Goal: Task Accomplishment & Management: Use online tool/utility

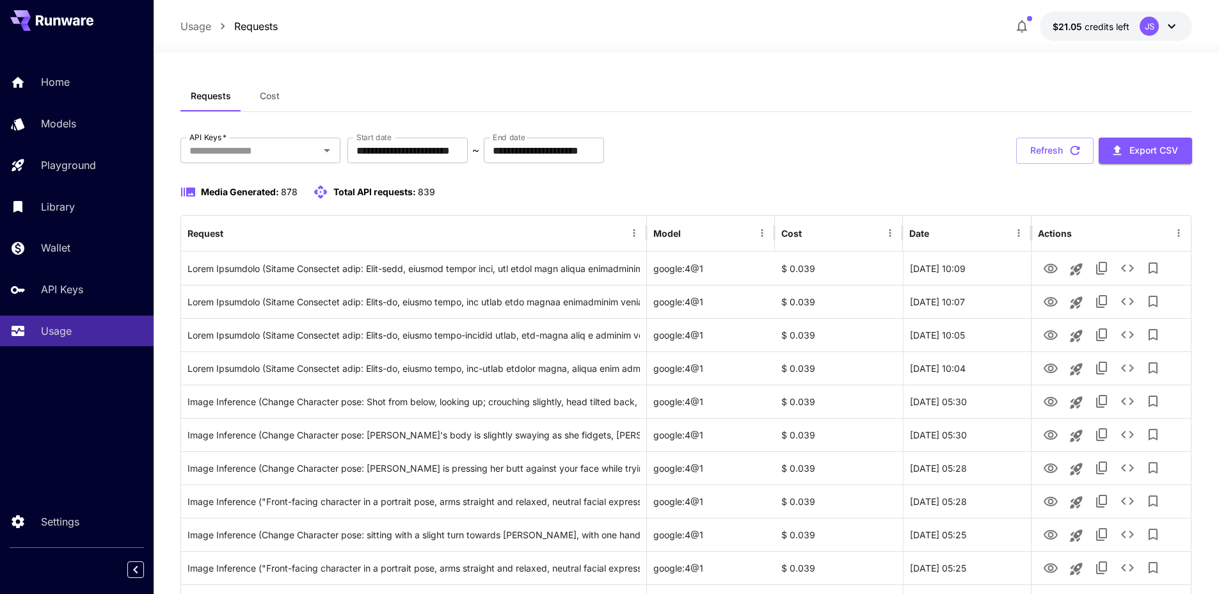
click at [726, 86] on div "Requests Cost" at bounding box center [686, 96] width 1013 height 31
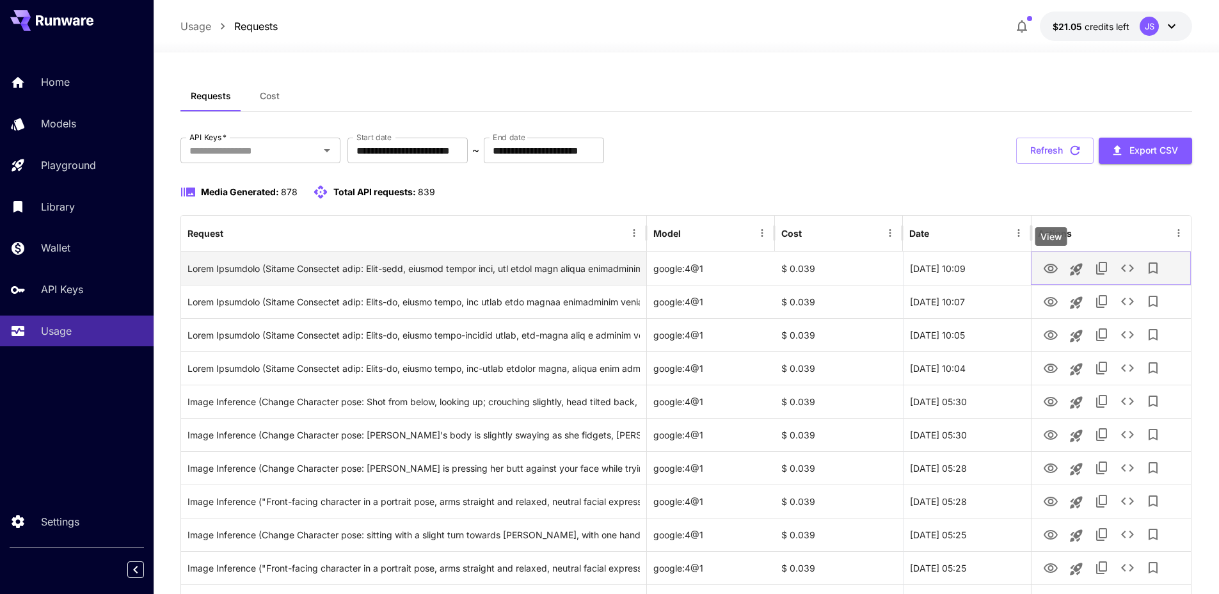
click at [1046, 269] on icon "View" at bounding box center [1050, 268] width 15 height 15
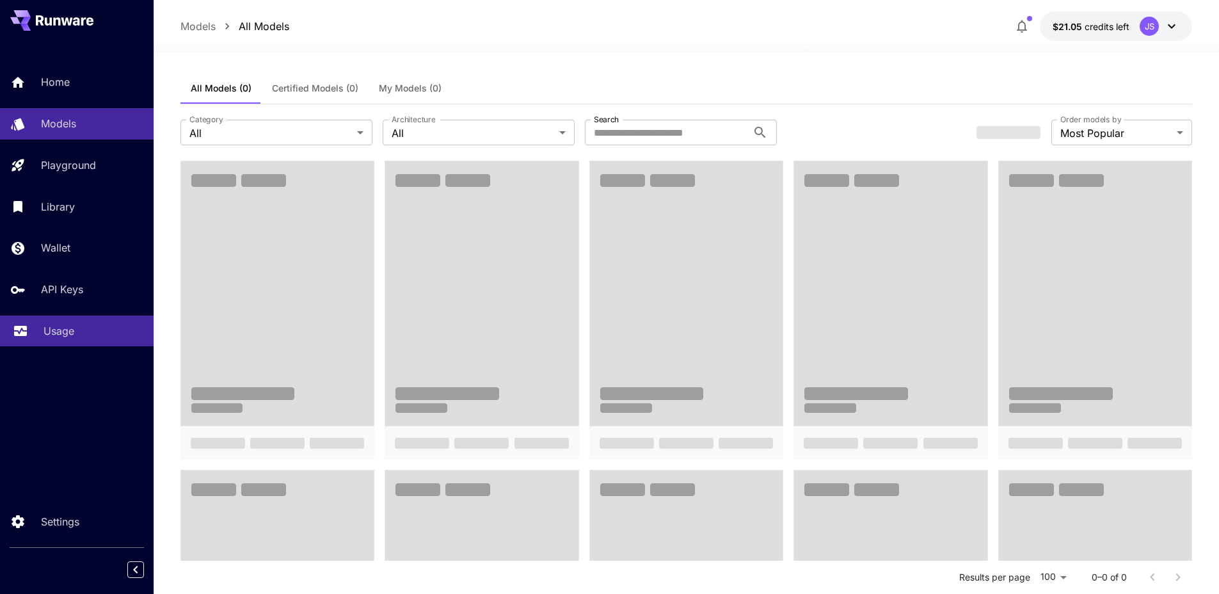
click at [61, 333] on p "Usage" at bounding box center [59, 330] width 31 height 15
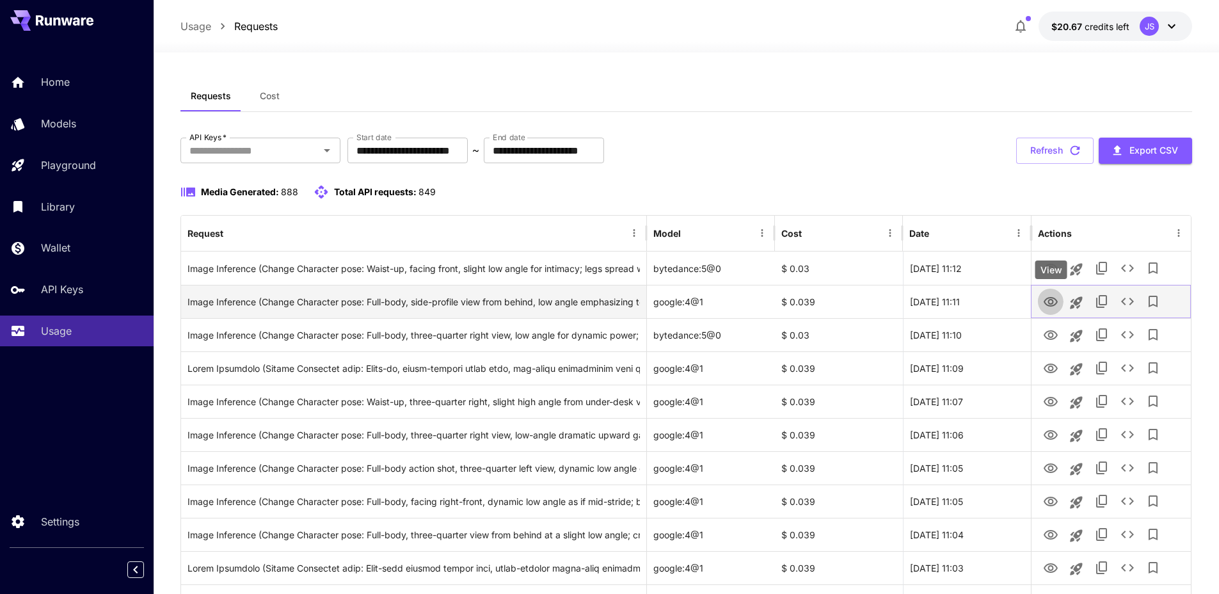
click at [1050, 305] on icon "View" at bounding box center [1051, 302] width 14 height 10
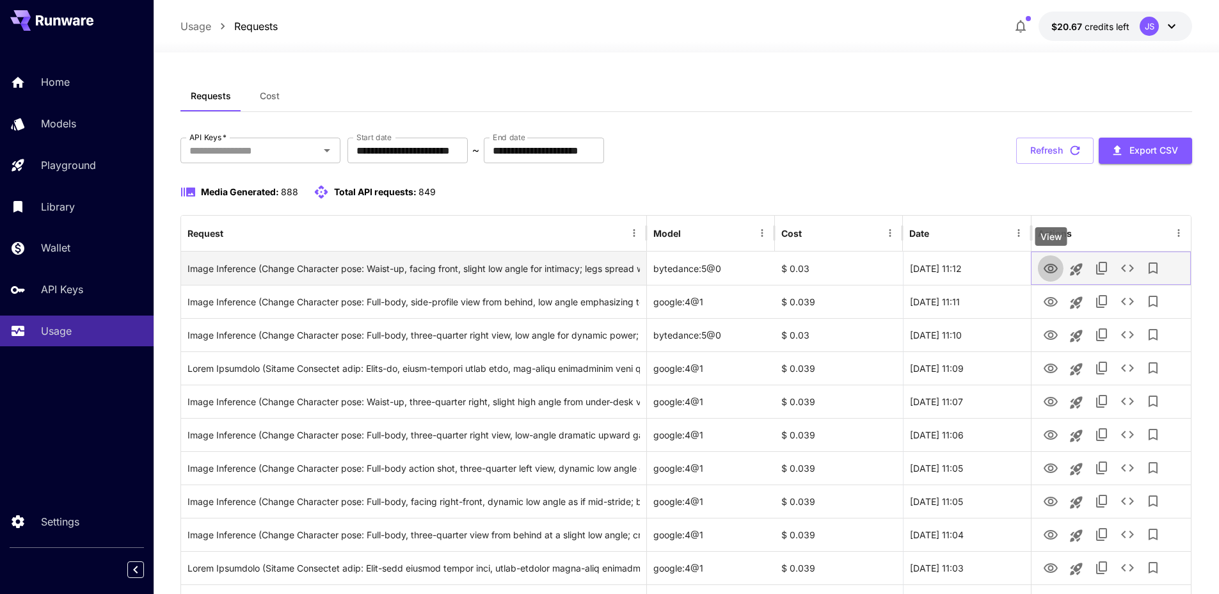
click at [1048, 268] on icon "View" at bounding box center [1051, 269] width 14 height 10
click at [1133, 264] on icon "See details" at bounding box center [1127, 267] width 15 height 15
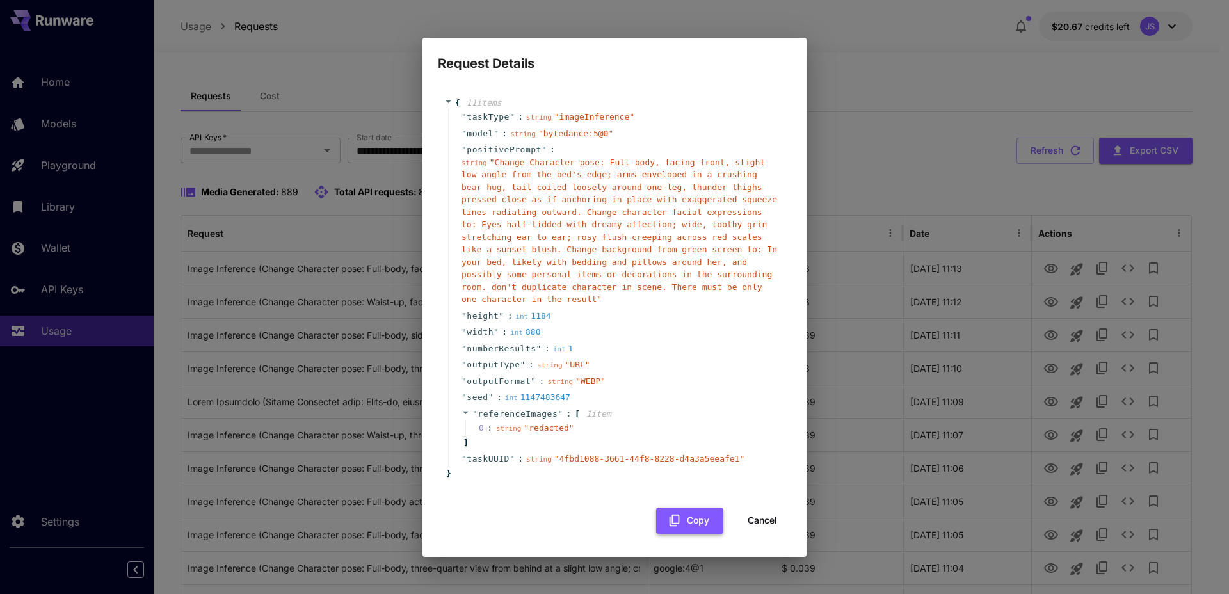
click at [671, 520] on icon "button" at bounding box center [675, 520] width 14 height 14
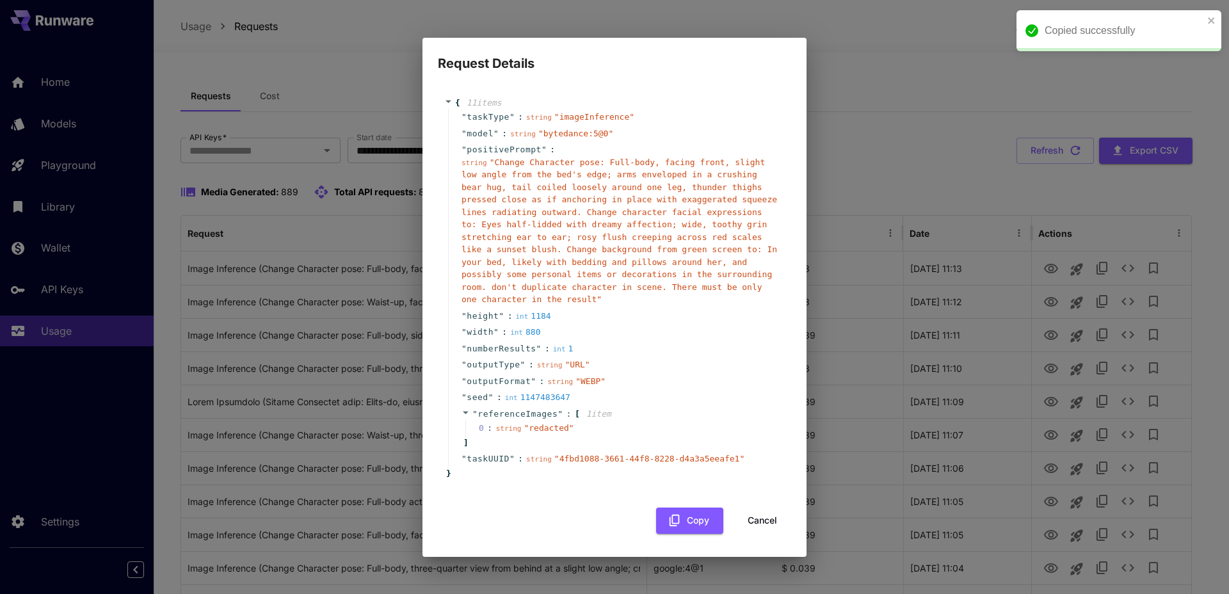
click at [923, 135] on div "Request Details { 11 item s " taskType " : string " imageInference " " model " …" at bounding box center [614, 297] width 1229 height 594
click at [1212, 21] on icon "close" at bounding box center [1211, 20] width 6 height 6
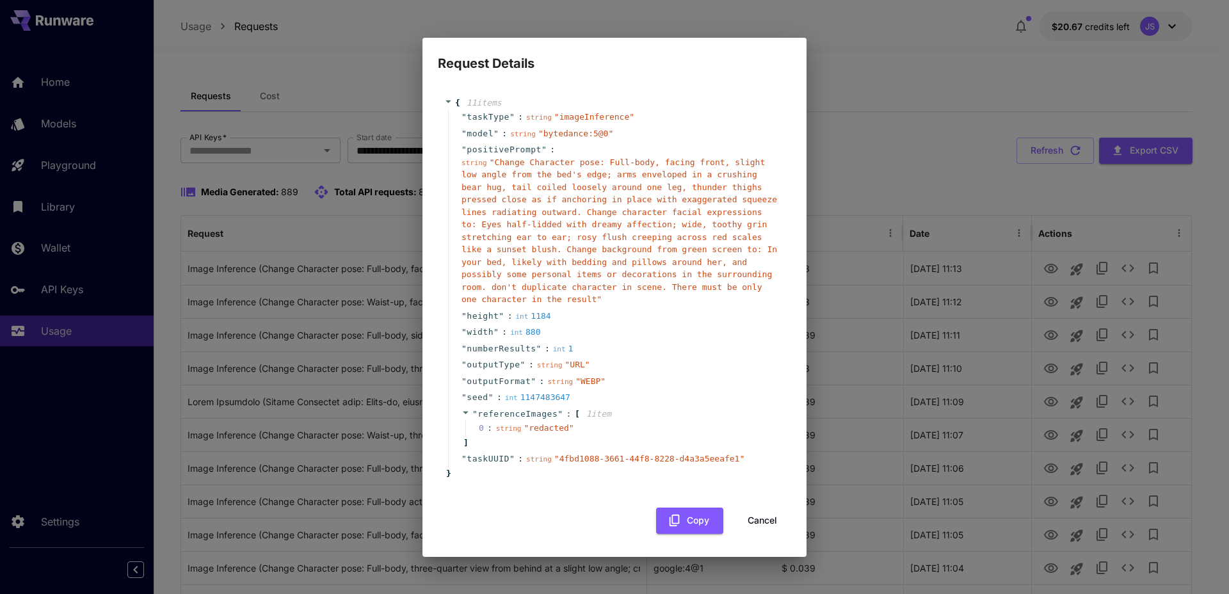
click at [940, 84] on div "Request Details { 11 item s " taskType " : string " imageInference " " model " …" at bounding box center [614, 297] width 1229 height 594
click at [746, 535] on div "{ 11 item s " taskType " : string " imageInference " " model " : string " byted…" at bounding box center [614, 314] width 353 height 460
click at [755, 524] on button "Cancel" at bounding box center [762, 521] width 58 height 26
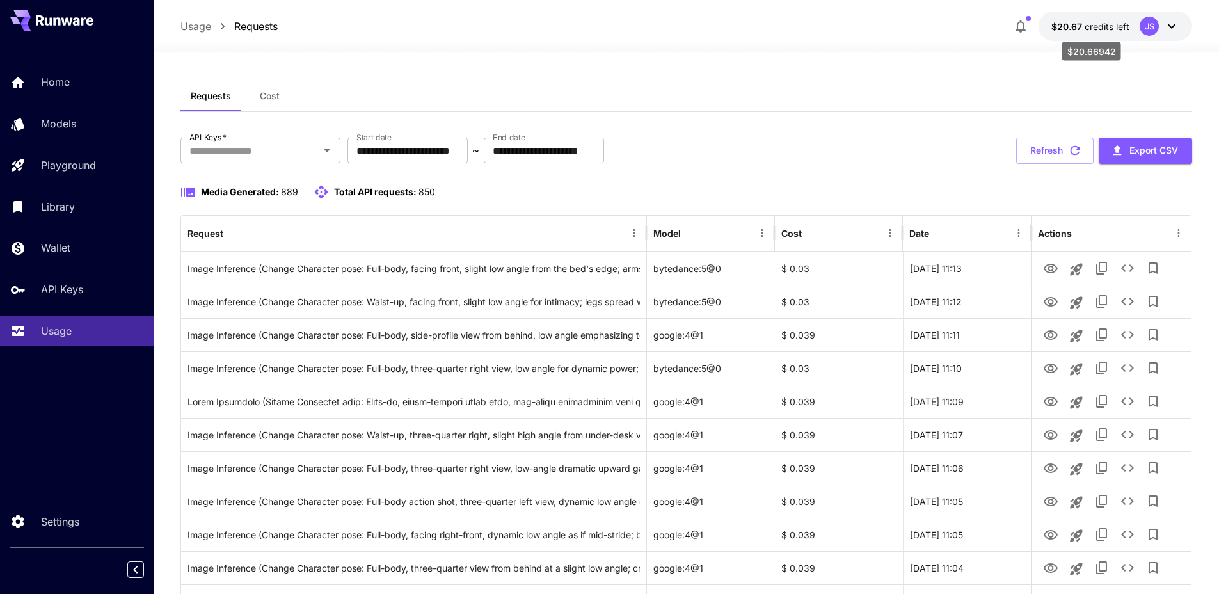
click at [1137, 39] on div at bounding box center [687, 44] width 1066 height 15
click at [1142, 29] on div "JS" at bounding box center [1149, 26] width 19 height 19
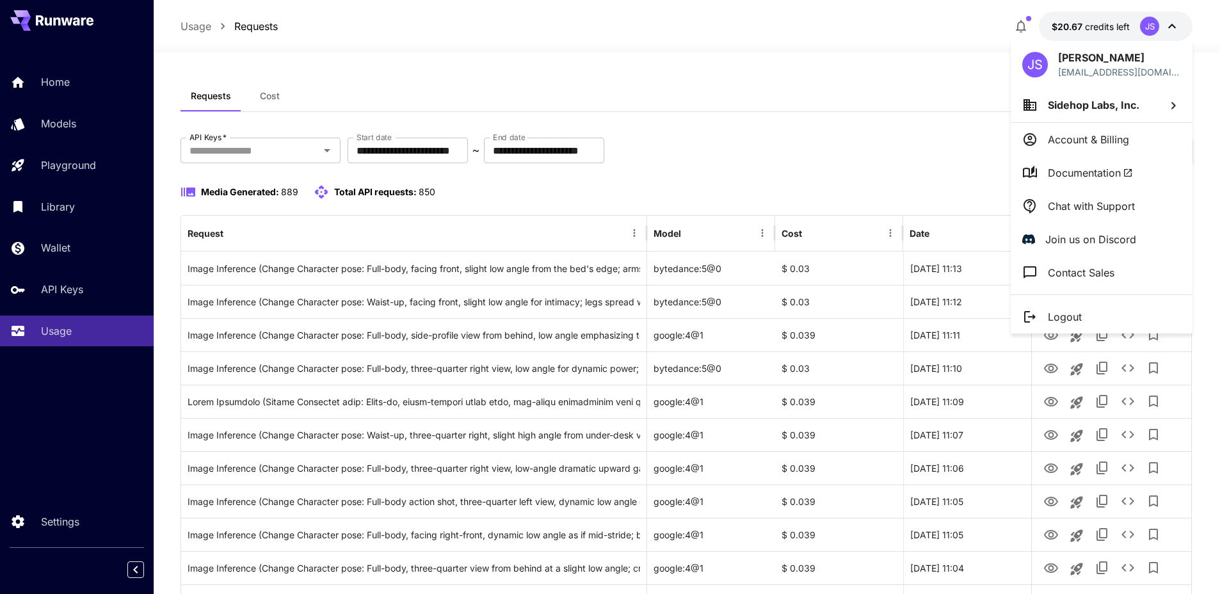
click at [1082, 268] on p "Contact Sales" at bounding box center [1081, 272] width 67 height 15
click at [1098, 212] on p "Chat with Support" at bounding box center [1091, 205] width 87 height 15
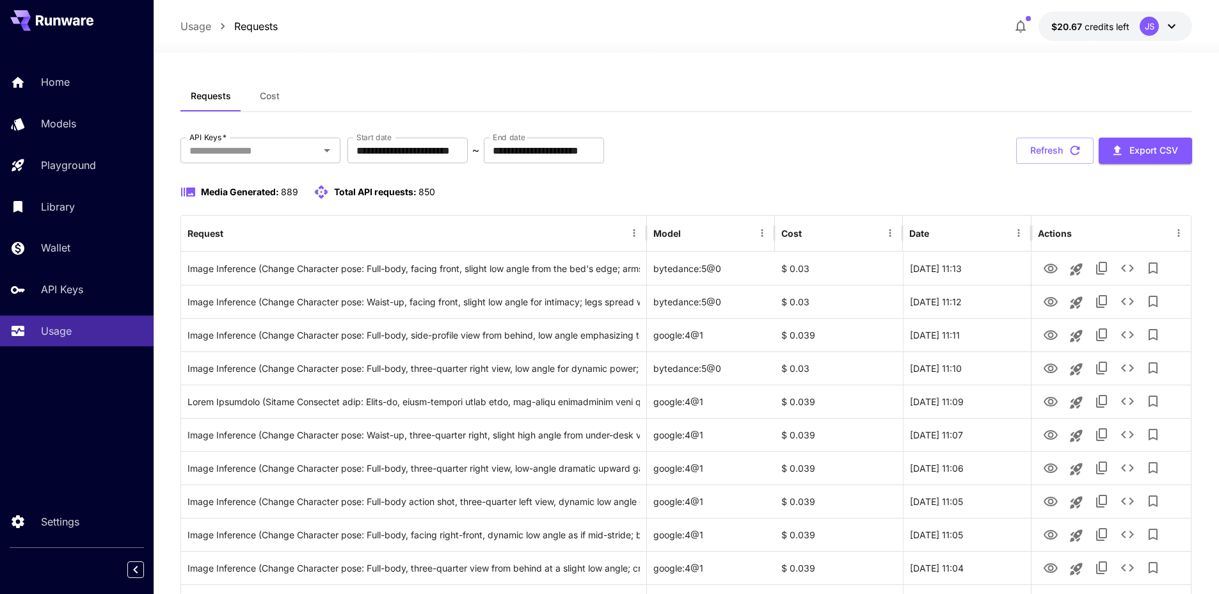
click at [768, 46] on div at bounding box center [687, 44] width 1066 height 15
